Goal: Task Accomplishment & Management: Manage account settings

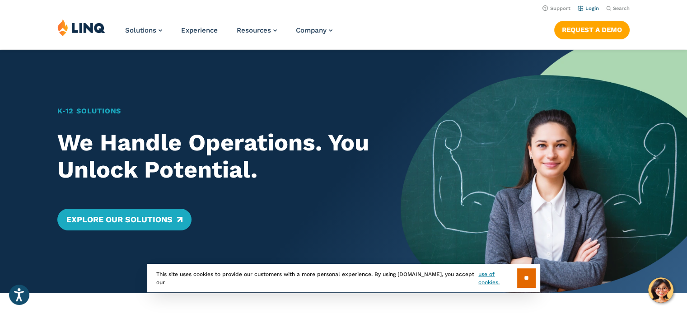
click at [592, 8] on link "Login" at bounding box center [588, 8] width 21 height 6
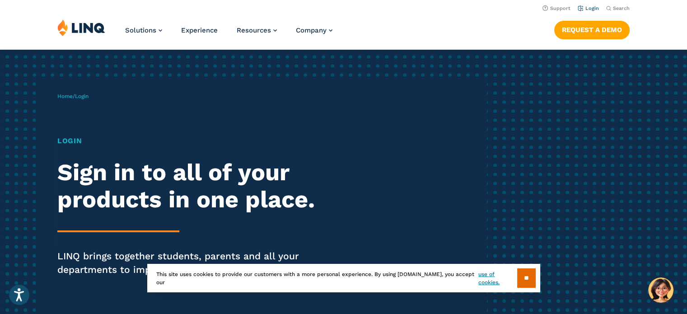
click at [594, 10] on link "Login" at bounding box center [588, 8] width 21 height 6
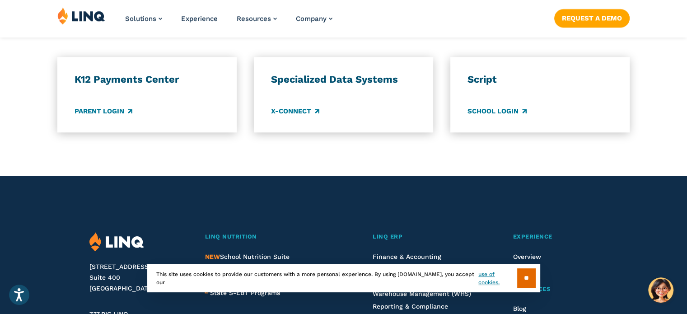
scroll to position [800, 0]
